Goal: Manage account settings

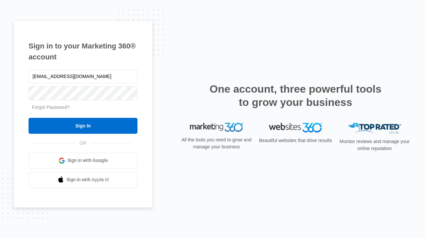
type input "dankie614@gmail.com"
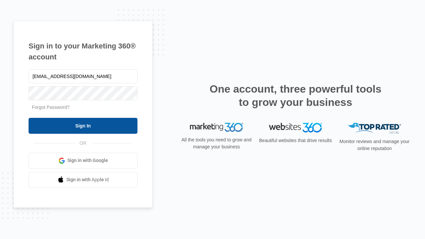
click at [83, 125] on input "Sign In" at bounding box center [83, 126] width 109 height 16
